Goal: Book appointment/travel/reservation

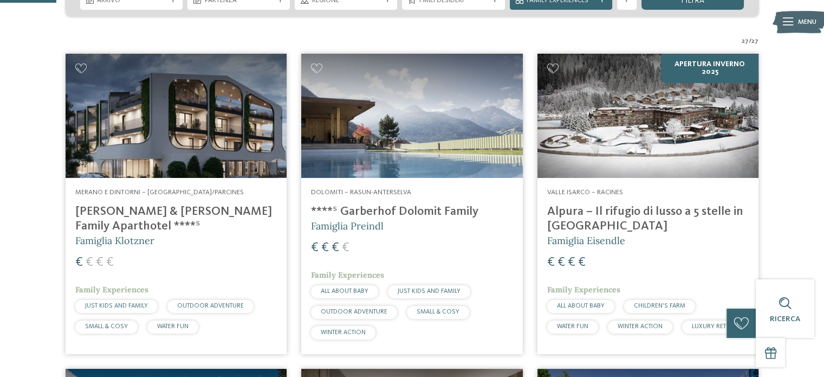
scroll to position [215, 0]
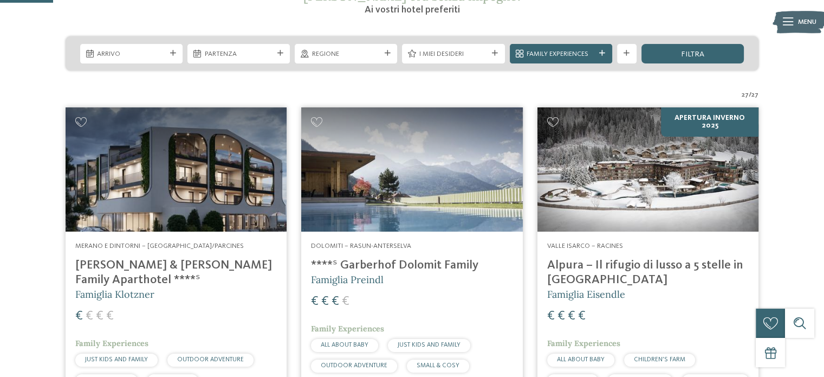
click at [648, 156] on img at bounding box center [648, 169] width 221 height 125
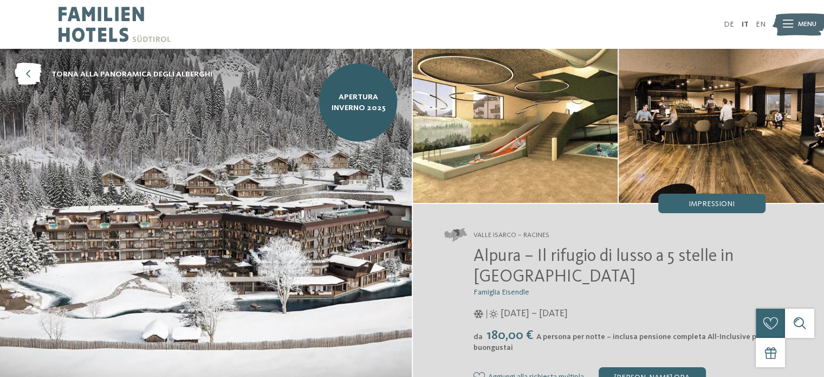
click at [520, 145] on img at bounding box center [515, 126] width 205 height 154
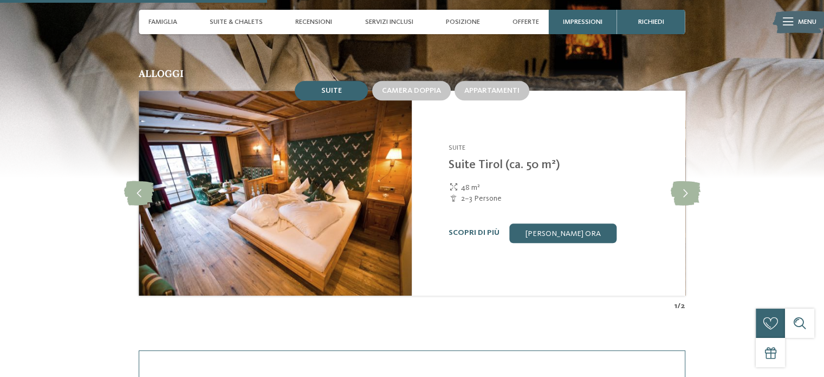
scroll to position [980, 0]
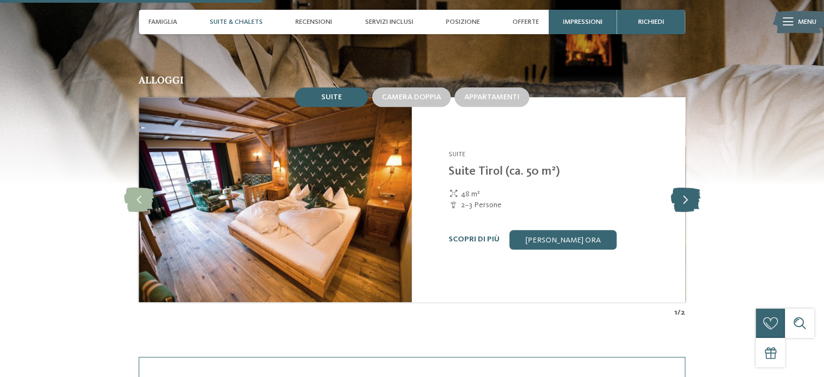
click at [688, 203] on icon at bounding box center [686, 199] width 30 height 24
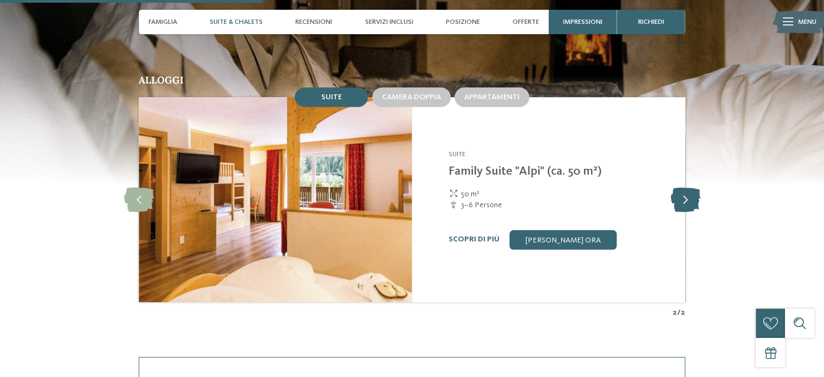
click at [688, 203] on icon at bounding box center [686, 199] width 30 height 24
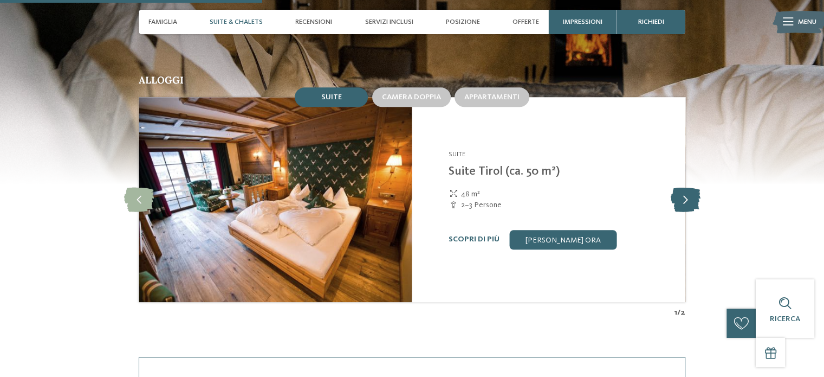
click at [688, 203] on icon at bounding box center [686, 199] width 30 height 24
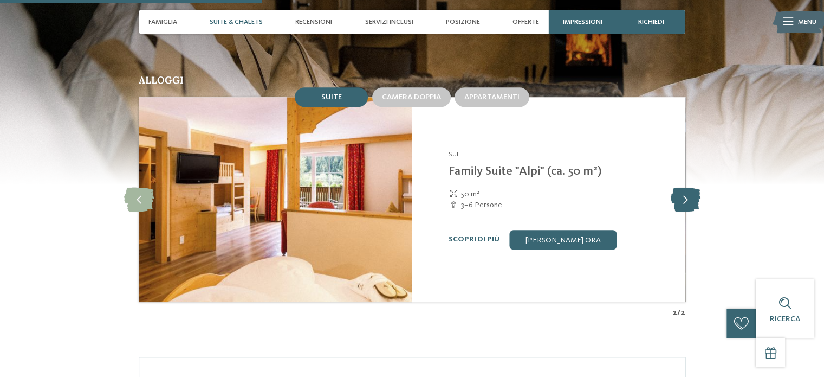
click at [688, 203] on icon at bounding box center [686, 199] width 30 height 24
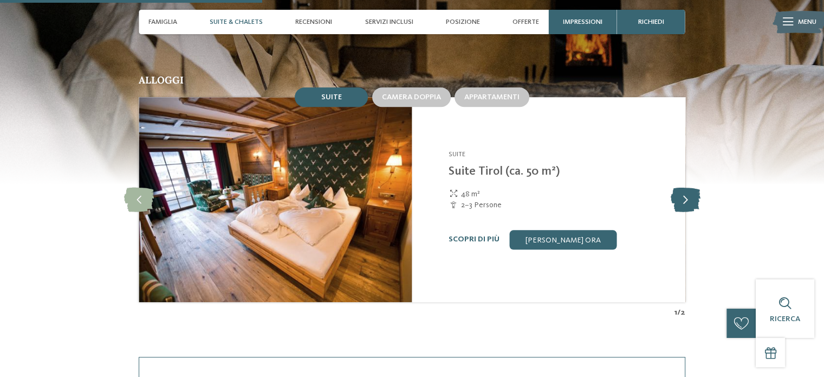
click at [688, 203] on icon at bounding box center [686, 199] width 30 height 24
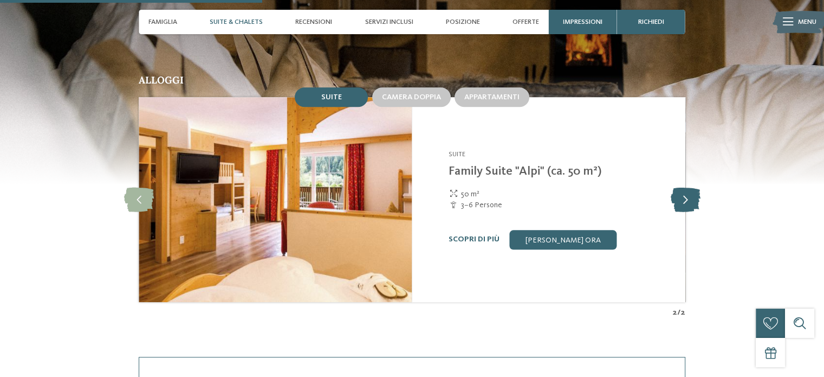
click at [688, 203] on icon at bounding box center [686, 199] width 30 height 24
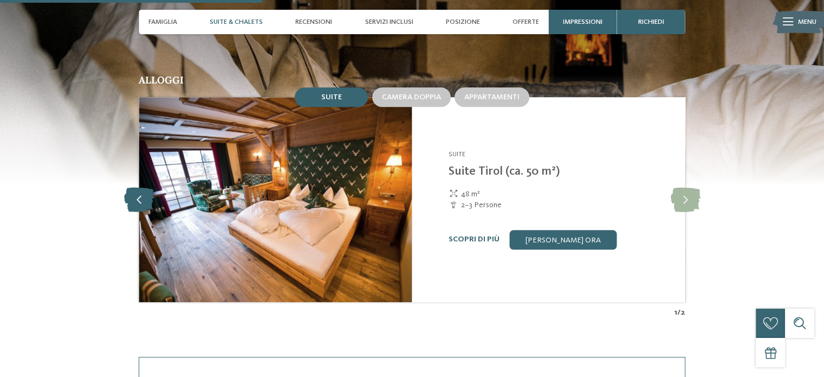
click at [144, 202] on icon at bounding box center [139, 199] width 30 height 24
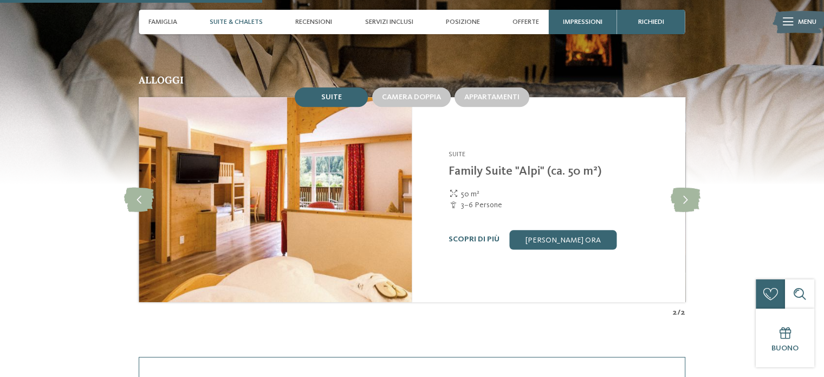
click at [299, 189] on img at bounding box center [275, 199] width 273 height 205
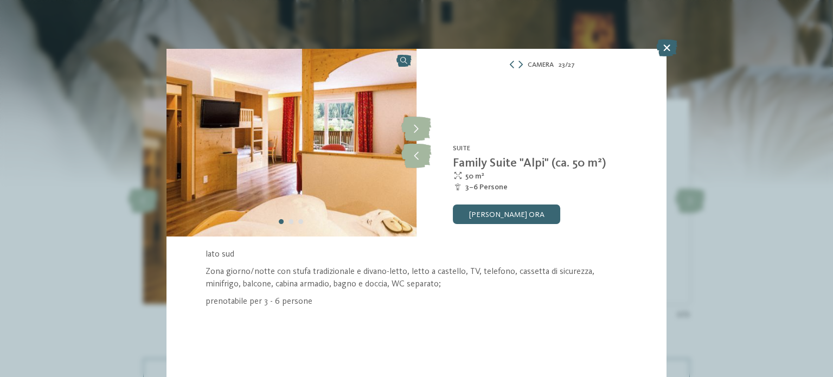
click at [344, 171] on img at bounding box center [291, 143] width 250 height 188
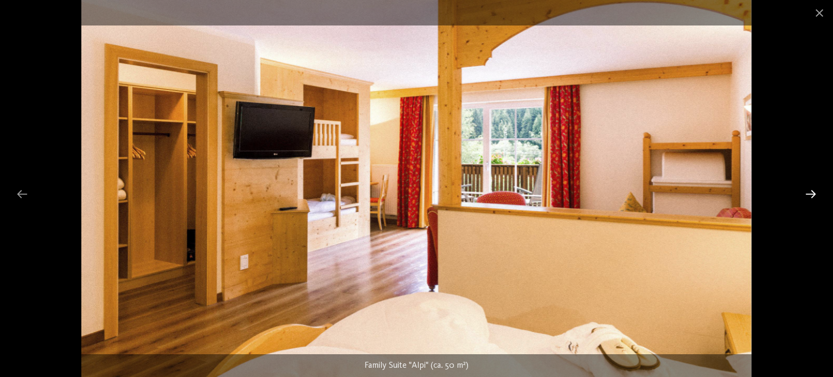
click at [815, 193] on div at bounding box center [810, 193] width 23 height 21
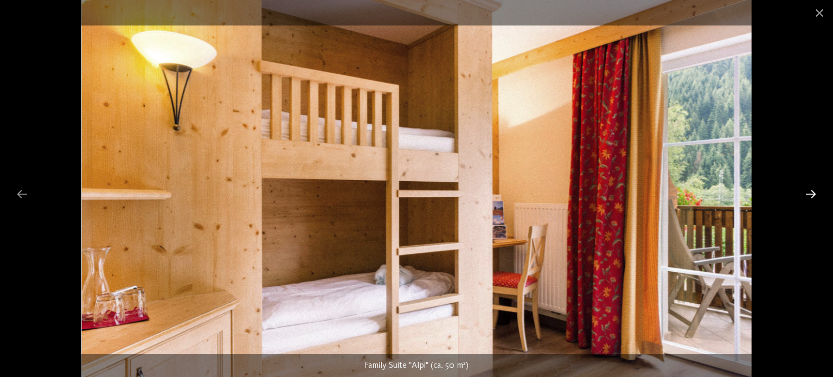
click at [815, 193] on div at bounding box center [810, 193] width 23 height 21
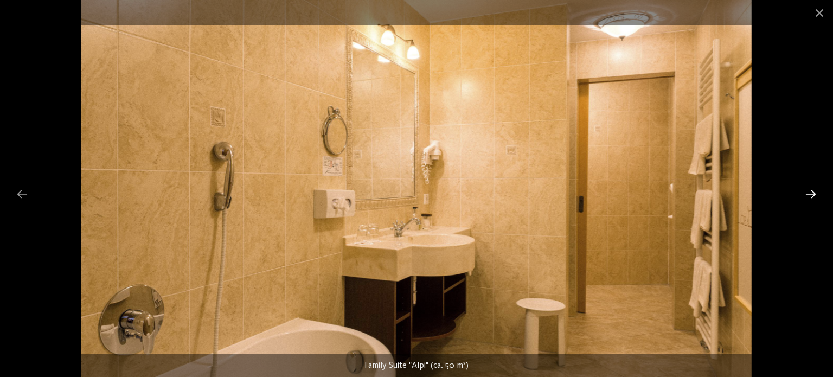
click at [815, 193] on div at bounding box center [810, 193] width 23 height 21
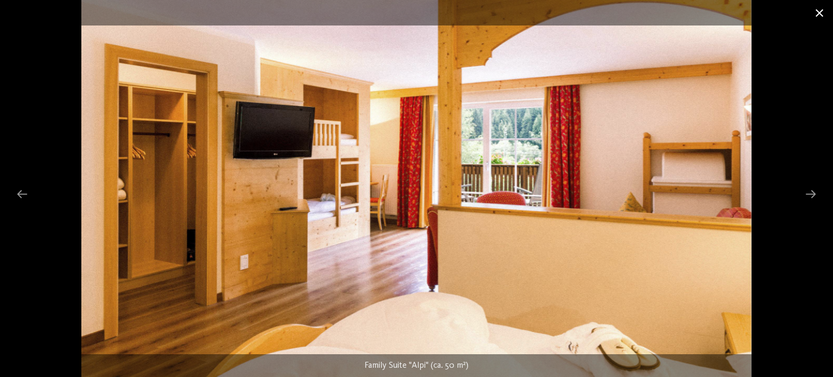
click at [821, 10] on span at bounding box center [818, 12] width 27 height 25
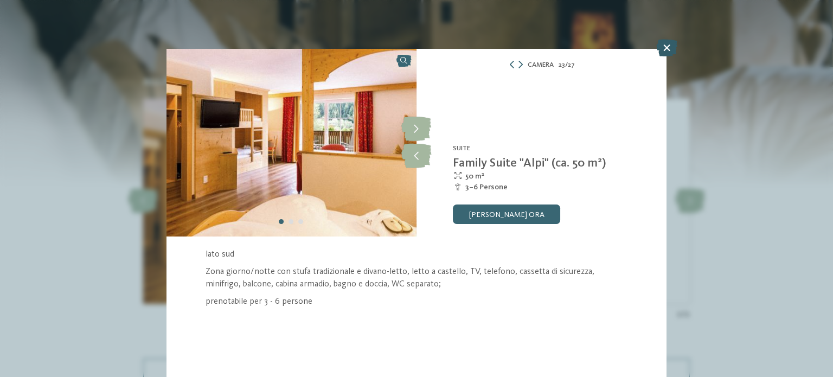
click at [664, 53] on icon at bounding box center [666, 47] width 21 height 17
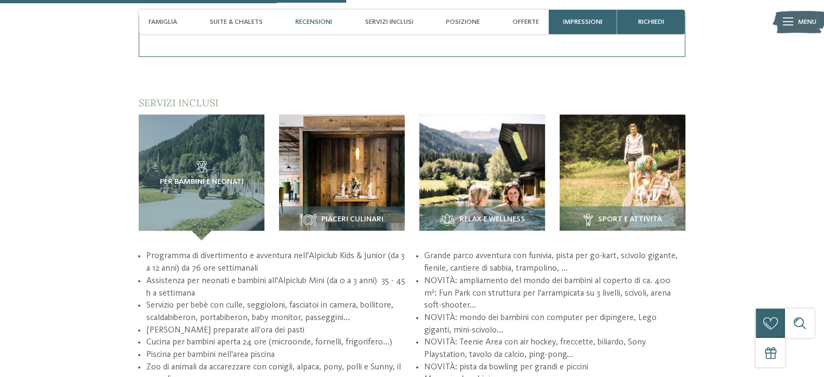
scroll to position [1320, 0]
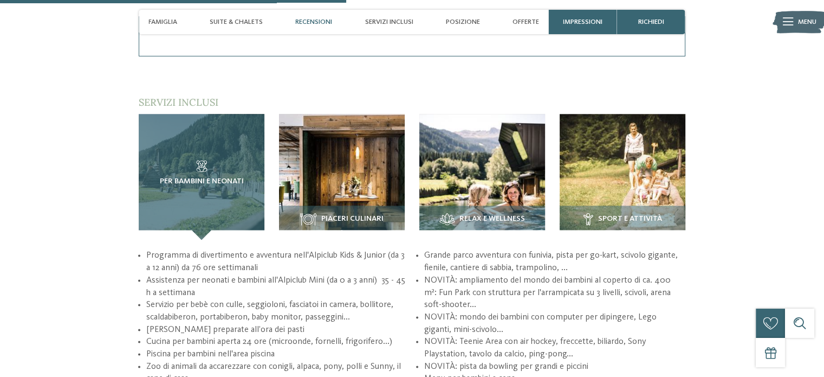
click at [190, 185] on span "Per bambini e neonati" at bounding box center [202, 181] width 84 height 9
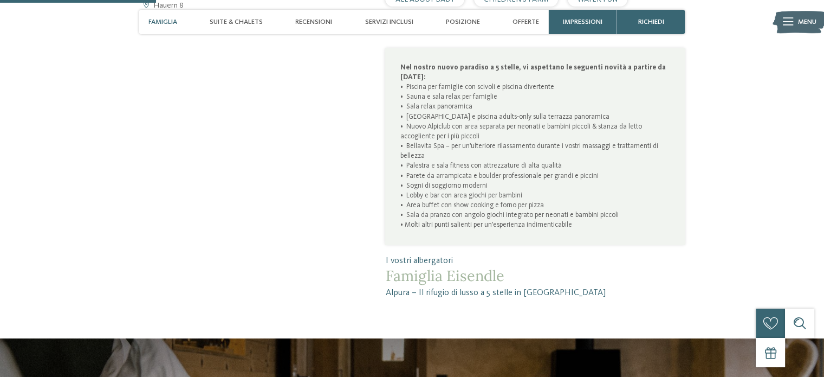
scroll to position [421, 0]
